Goal: Navigation & Orientation: Find specific page/section

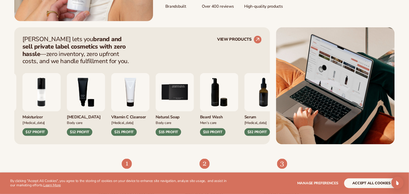
scroll to position [185, 0]
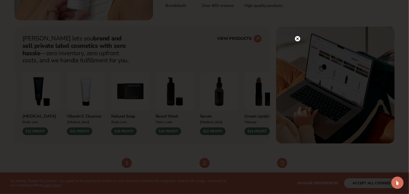
click at [297, 40] on circle at bounding box center [297, 38] width 5 height 5
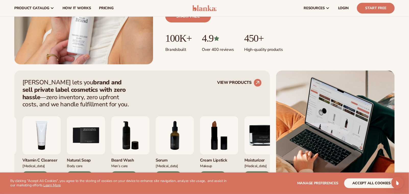
scroll to position [139, 0]
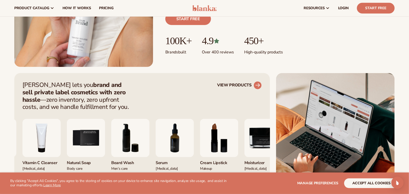
click at [255, 84] on circle at bounding box center [257, 85] width 11 height 11
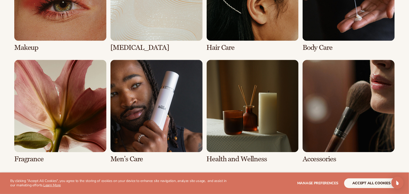
scroll to position [464, 0]
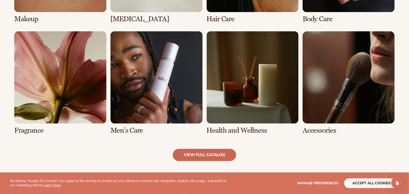
click at [221, 157] on link "view full catalog" at bounding box center [205, 155] width 64 height 12
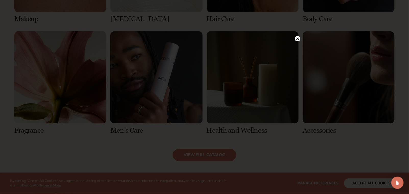
click at [299, 39] on circle at bounding box center [297, 38] width 5 height 5
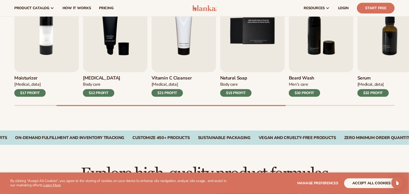
scroll to position [185, 0]
